Goal: Task Accomplishment & Management: Manage account settings

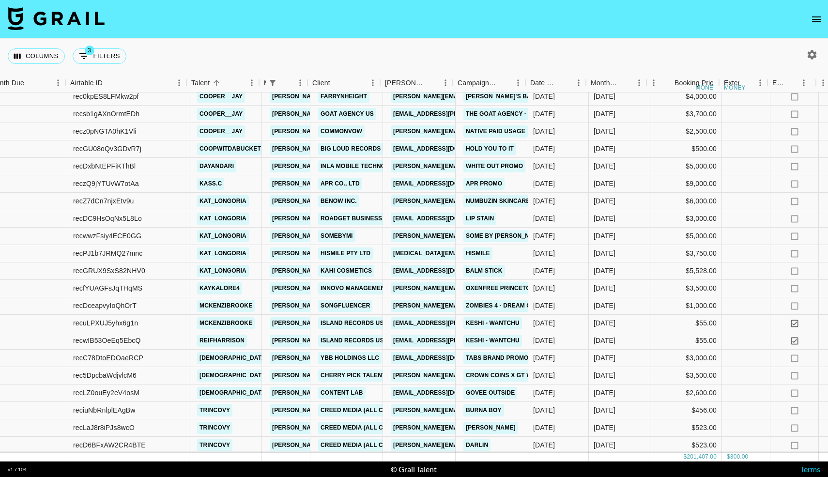
scroll to position [918, 10]
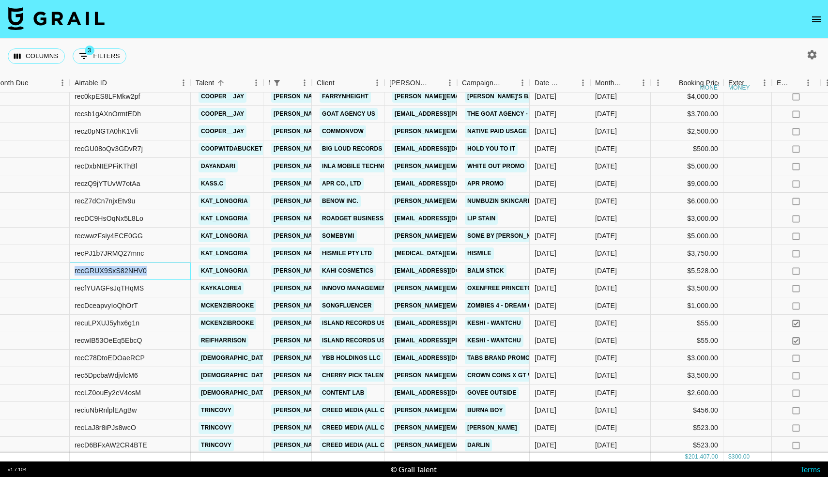
drag, startPoint x: 150, startPoint y: 268, endPoint x: 68, endPoint y: 267, distance: 81.9
click at [68, 267] on div "recGRUX9SxS82NHV0 kat_longoria laura_clark@grail-talent.com Kahi cosmetics coll…" at bounding box center [788, 271] width 1596 height 17
copy div "recGRUX9SxS82NHV0"
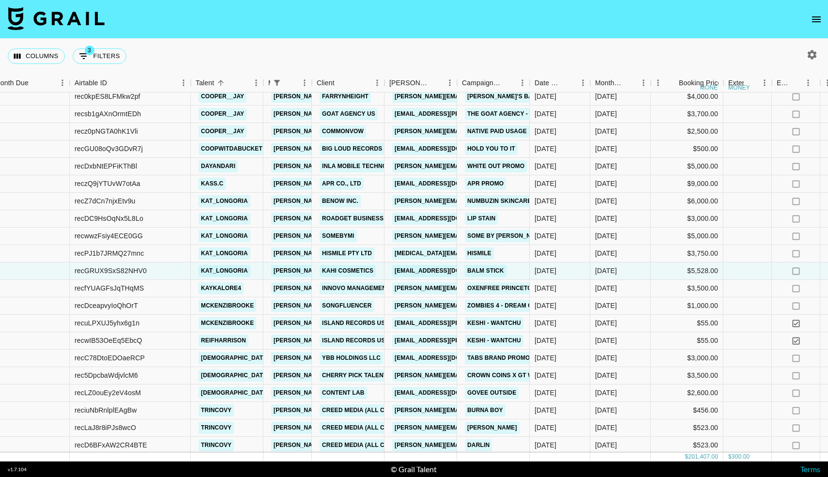
click at [356, 54] on div "Columns 3 Filters + Booking" at bounding box center [414, 56] width 828 height 35
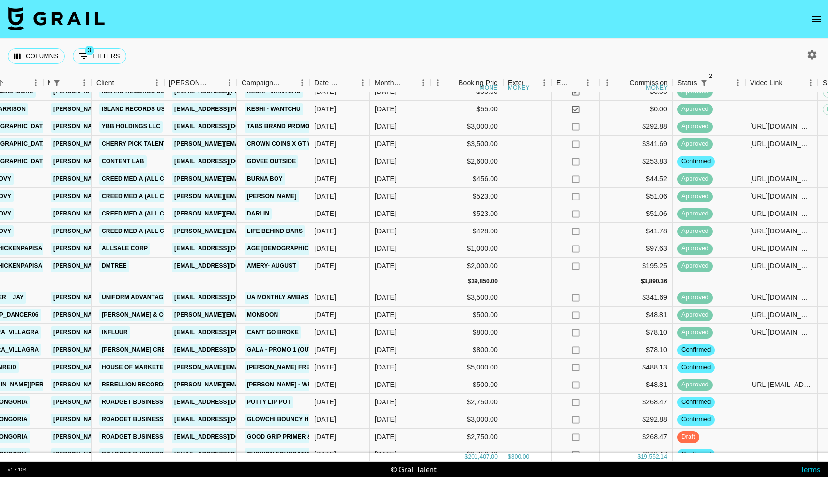
scroll to position [1163, 231]
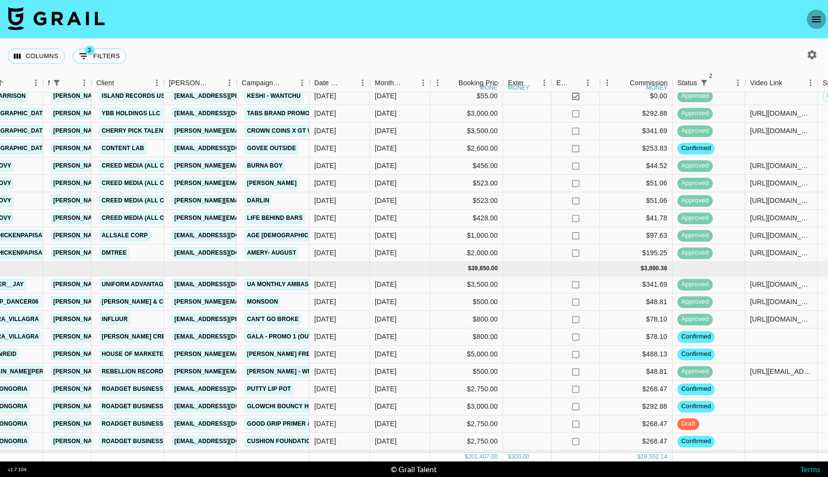
click at [818, 20] on icon "open drawer" at bounding box center [817, 20] width 12 height 12
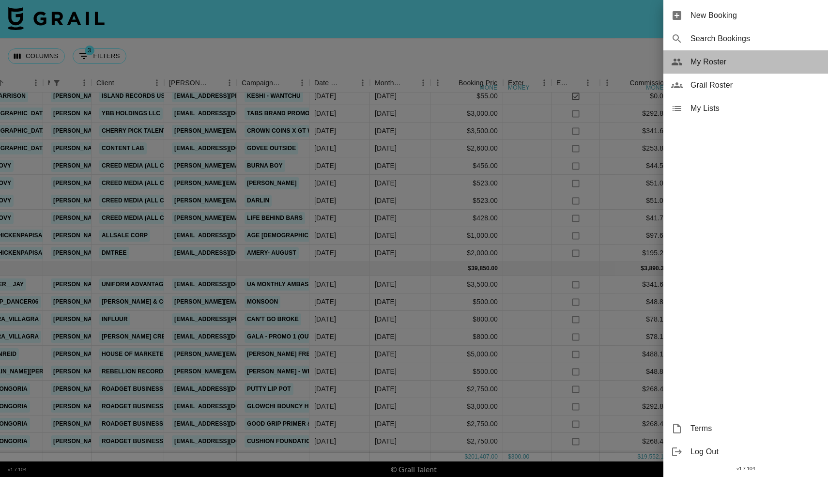
click at [713, 61] on span "My Roster" at bounding box center [756, 62] width 130 height 12
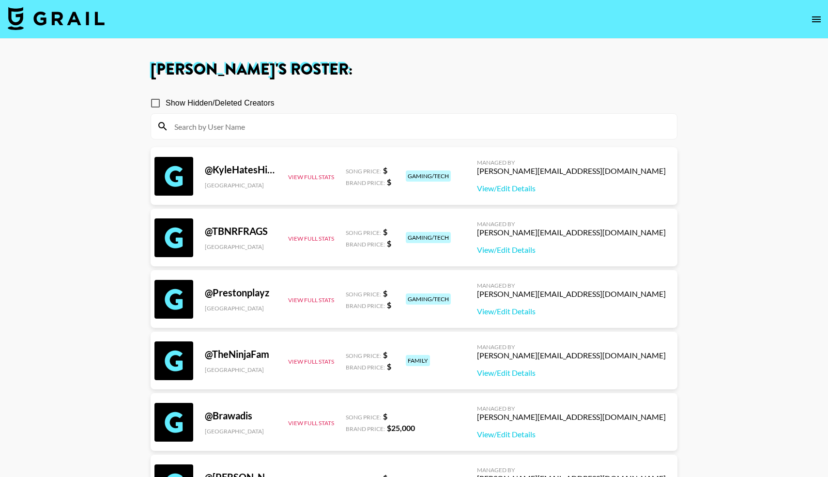
click at [421, 130] on input at bounding box center [420, 126] width 503 height 15
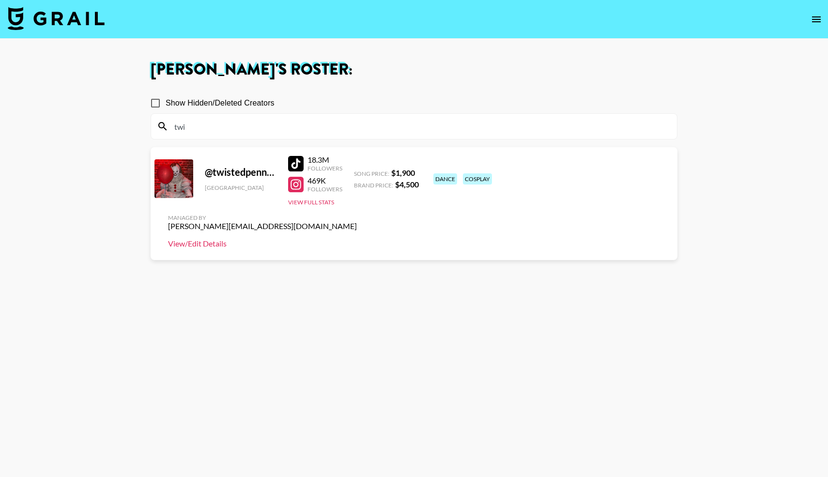
type input "twi"
click at [357, 239] on link "View/Edit Details" at bounding box center [262, 244] width 189 height 10
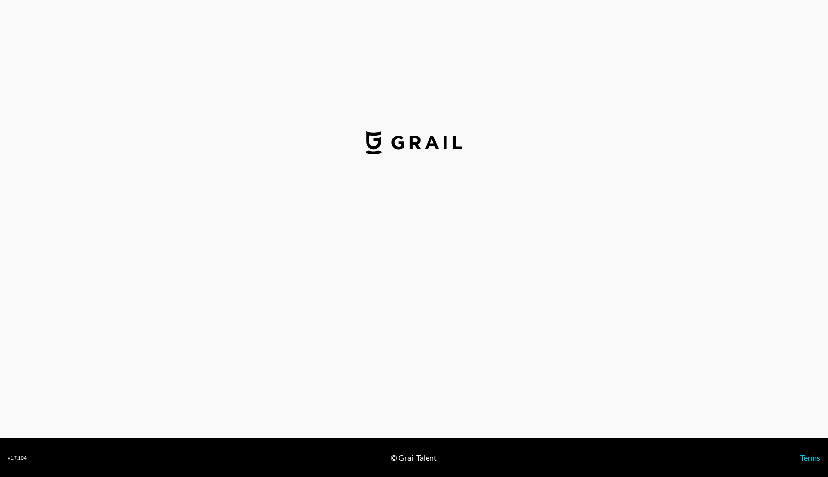
select select "USD"
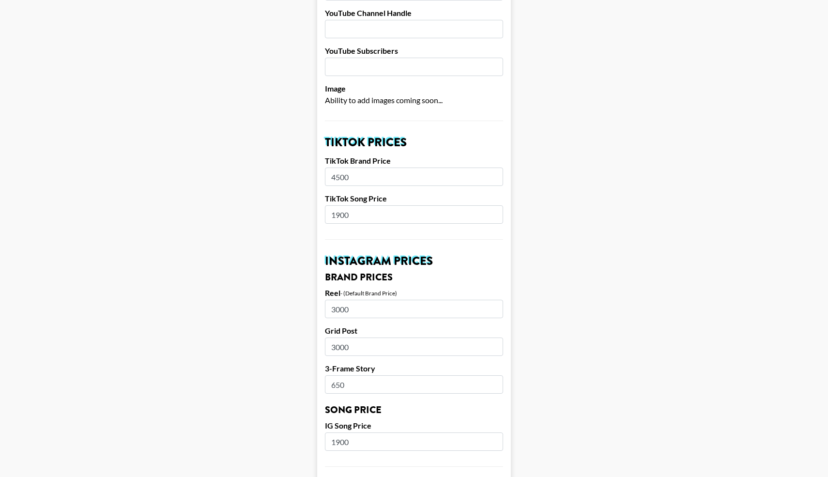
scroll to position [260, 0]
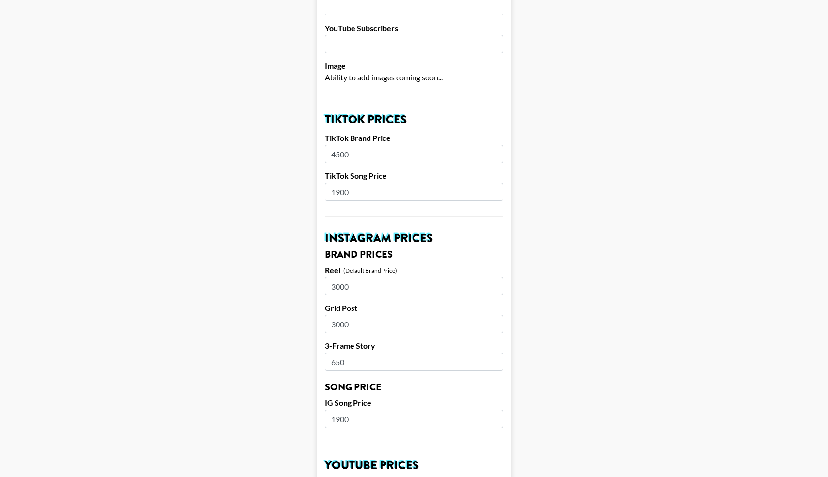
drag, startPoint x: 355, startPoint y: 173, endPoint x: 309, endPoint y: 176, distance: 46.6
click at [309, 176] on main "Airtable ID: recmpAMVVutR6cM6v Manager(s) laura_clark@grail-talent.com ​ TikTok…" at bounding box center [414, 404] width 813 height 1219
type input "2000"
click at [337, 195] on form "Airtable ID: recmpAMVVutR6cM6v Manager(s) laura_clark@grail-talent.com ​ TikTok…" at bounding box center [414, 404] width 194 height 1219
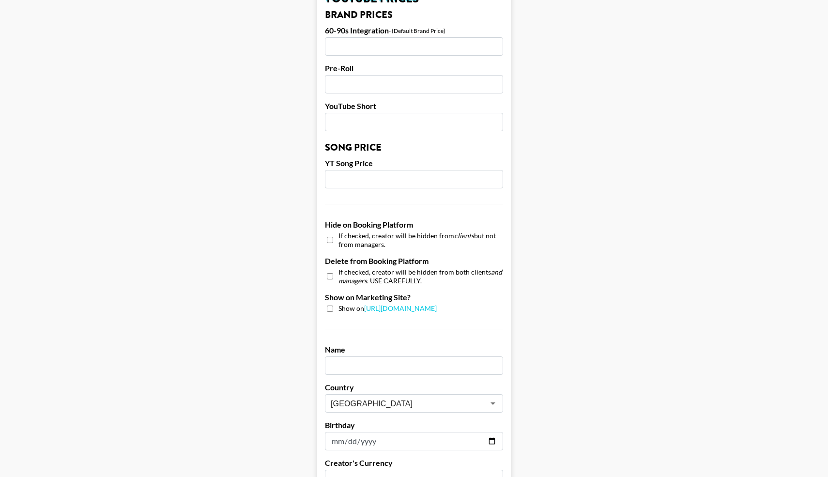
scroll to position [837, 0]
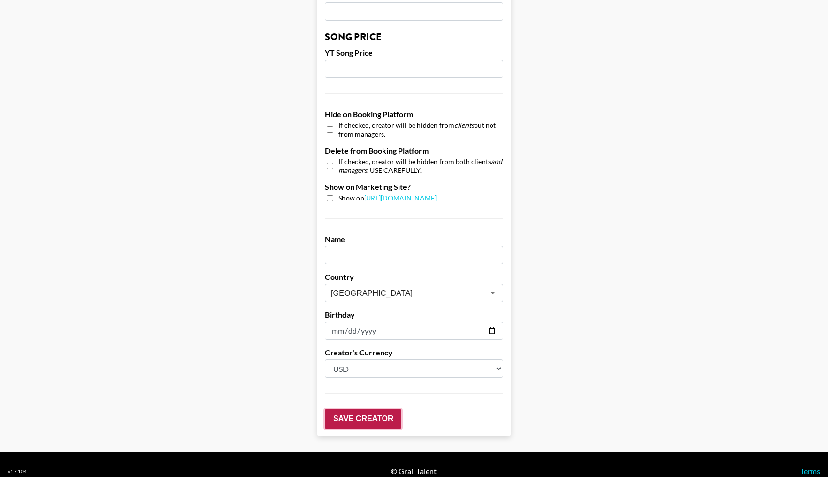
click at [354, 409] on input "Save Creator" at bounding box center [363, 418] width 77 height 19
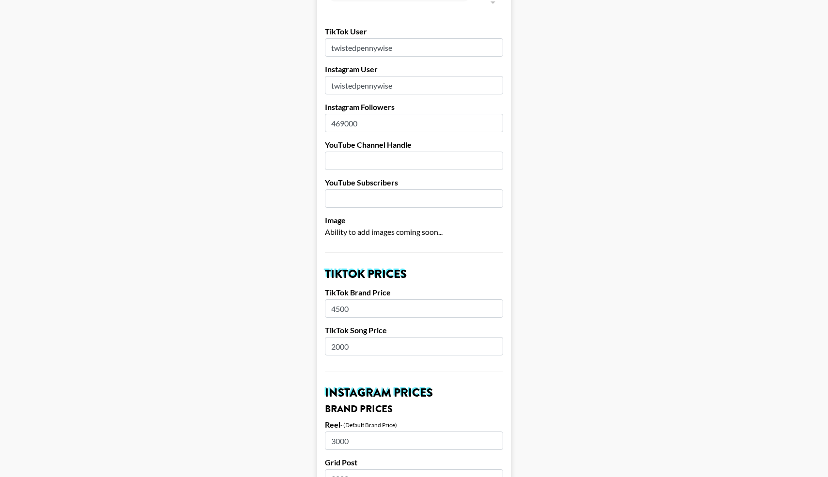
scroll to position [0, 0]
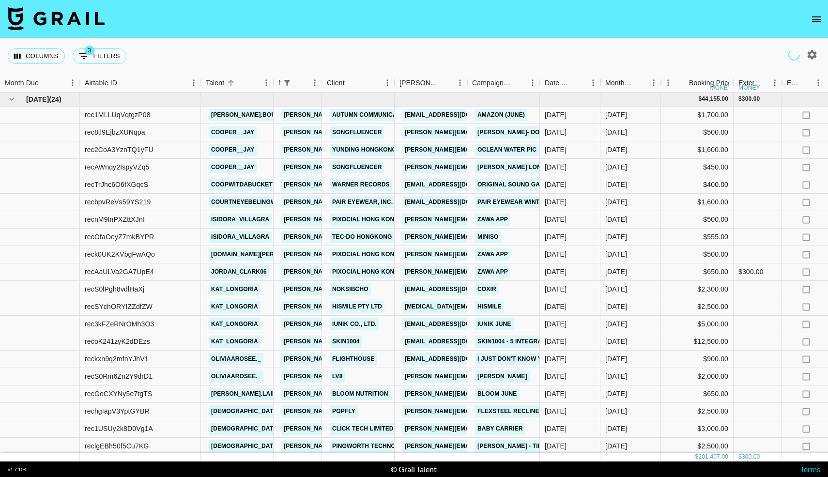
click at [815, 20] on icon "open drawer" at bounding box center [817, 20] width 12 height 12
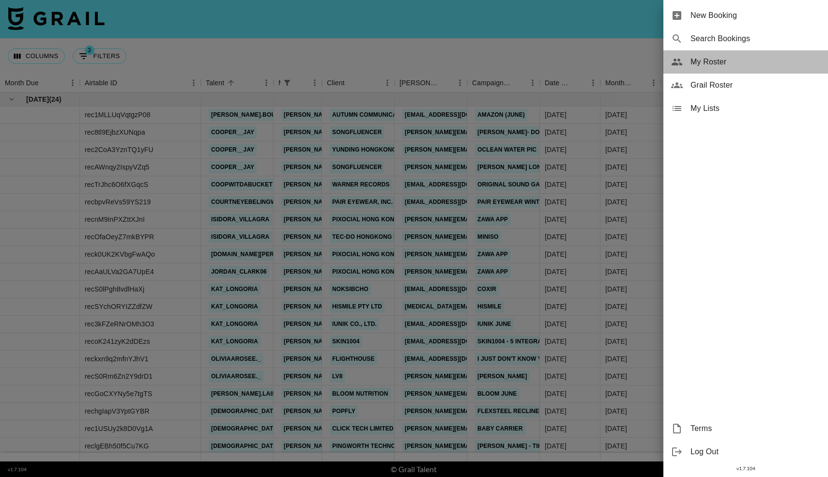
click at [681, 66] on icon at bounding box center [677, 62] width 12 height 12
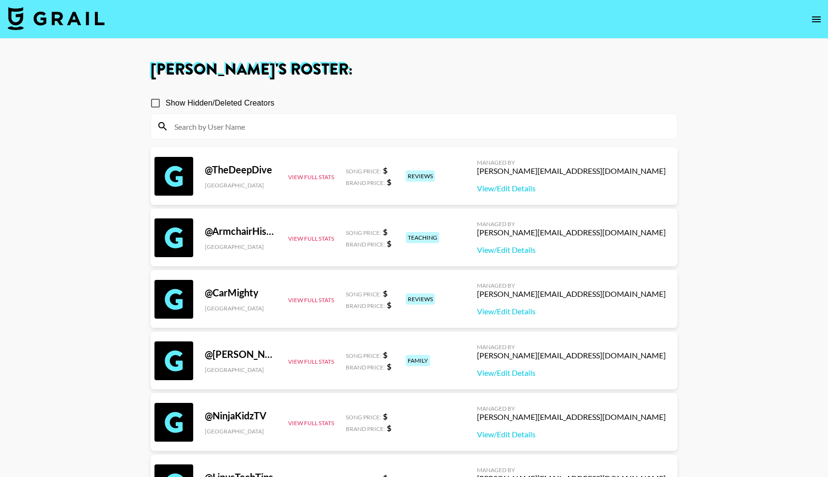
click at [229, 131] on input at bounding box center [420, 126] width 503 height 15
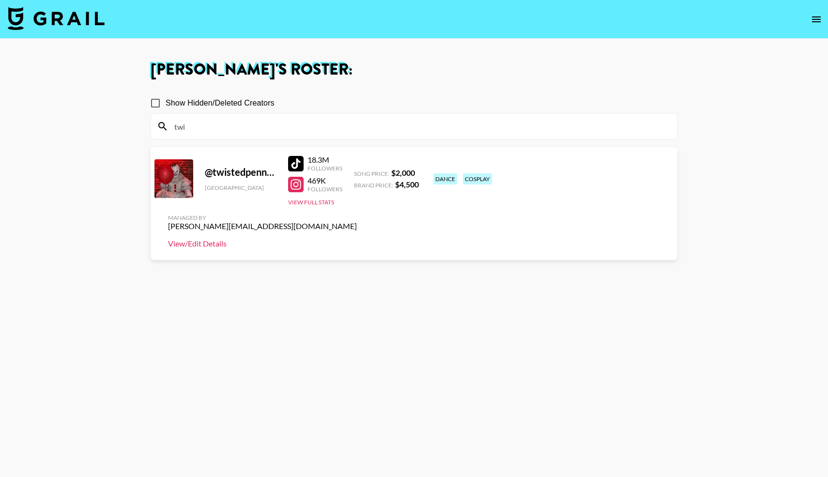
type input "twi"
click at [357, 239] on link "View/Edit Details" at bounding box center [262, 244] width 189 height 10
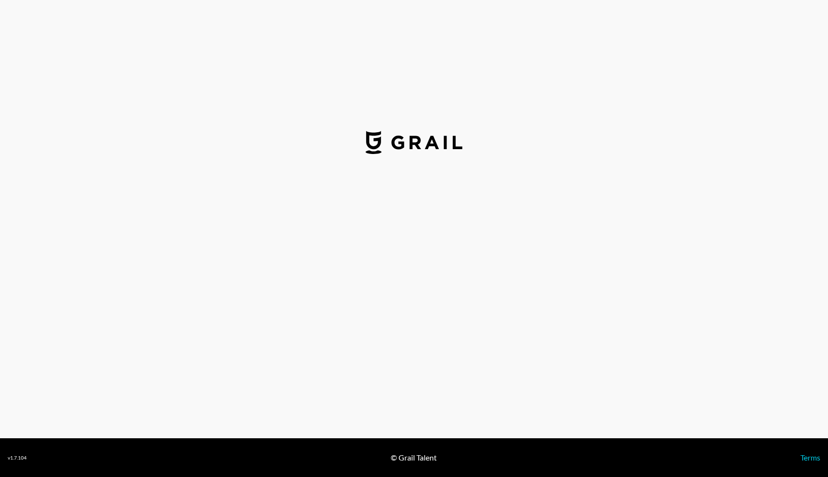
select select "USD"
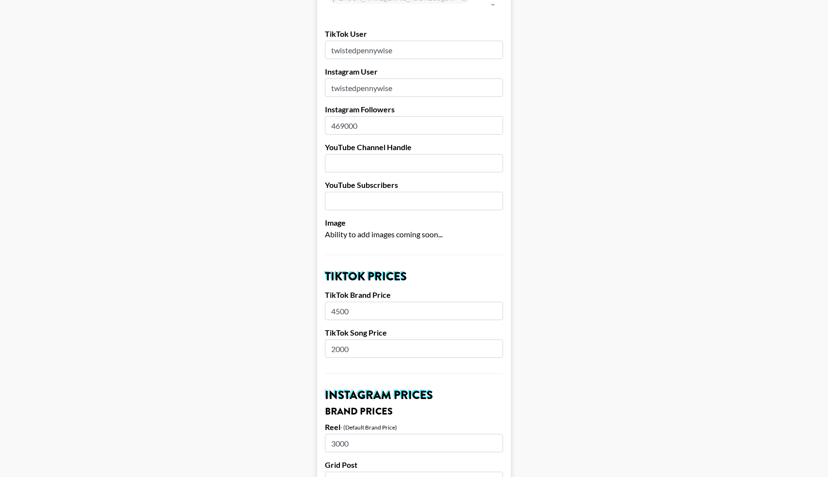
scroll to position [105, 0]
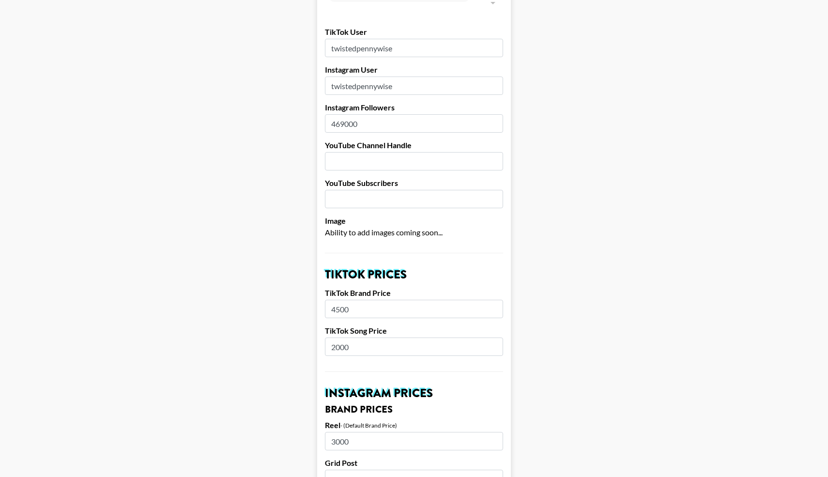
drag, startPoint x: 356, startPoint y: 330, endPoint x: 302, endPoint y: 332, distance: 53.8
type input "2500"
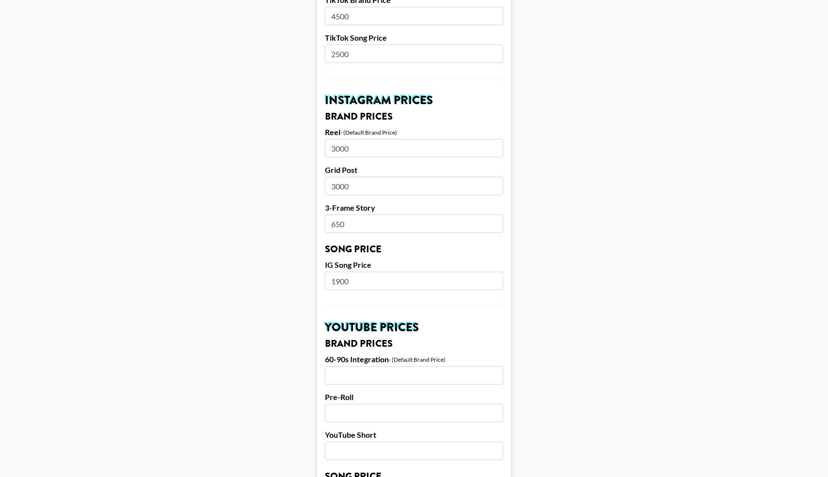
scroll to position [402, 0]
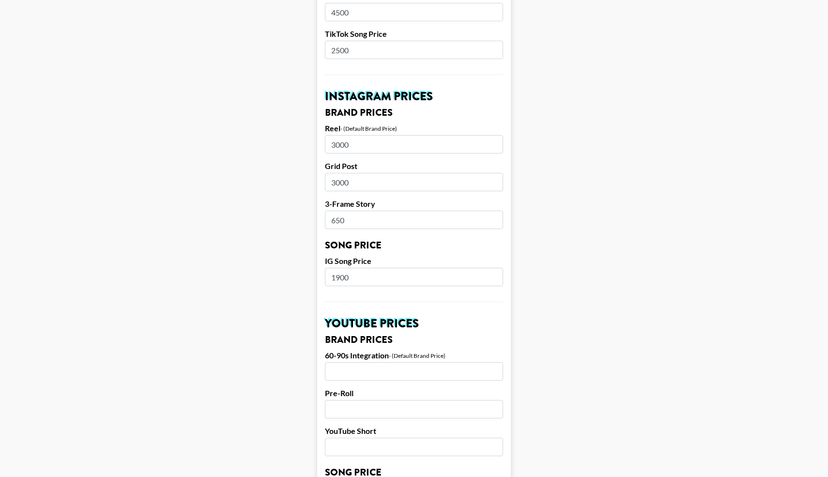
drag, startPoint x: 353, startPoint y: 264, endPoint x: 312, endPoint y: 267, distance: 40.8
click at [312, 267] on main "Airtable ID: recmpAMVVutR6cM6v Manager(s) laura_clark@grail-talent.com ​ TikTok…" at bounding box center [414, 262] width 813 height 1219
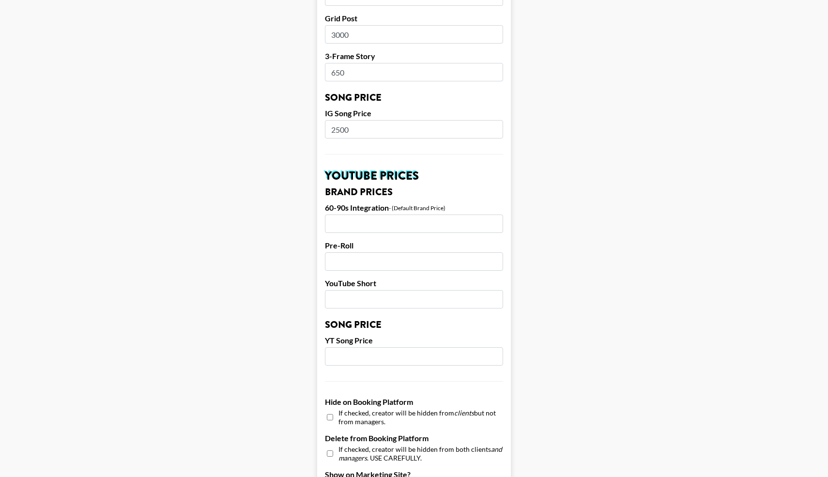
scroll to position [837, 0]
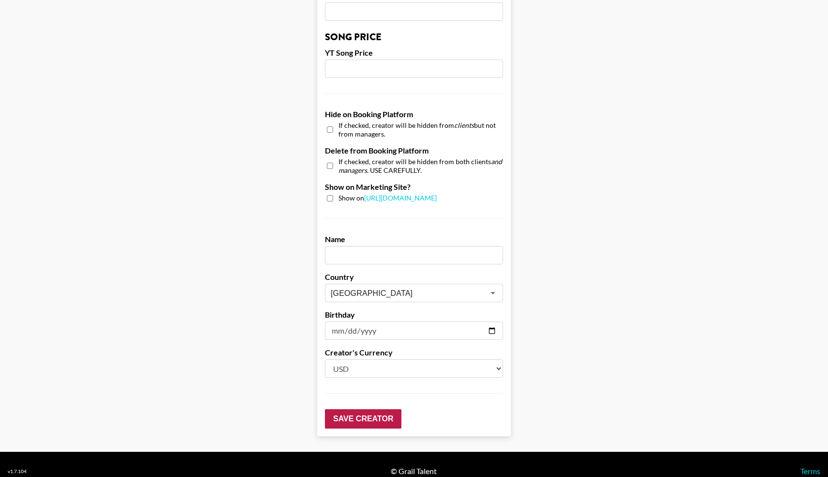
type input "2500"
click at [348, 409] on input "Save Creator" at bounding box center [363, 418] width 77 height 19
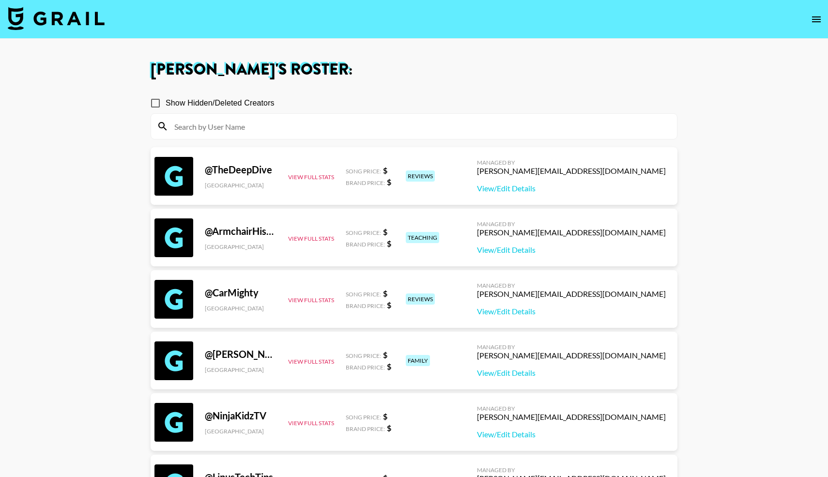
click at [236, 128] on input at bounding box center [420, 126] width 503 height 15
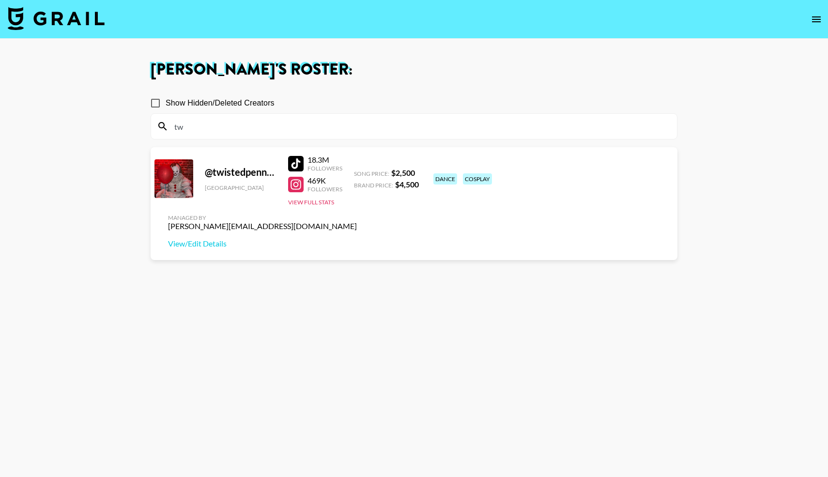
type input "twi"
